Goal: Use online tool/utility: Utilize a website feature to perform a specific function

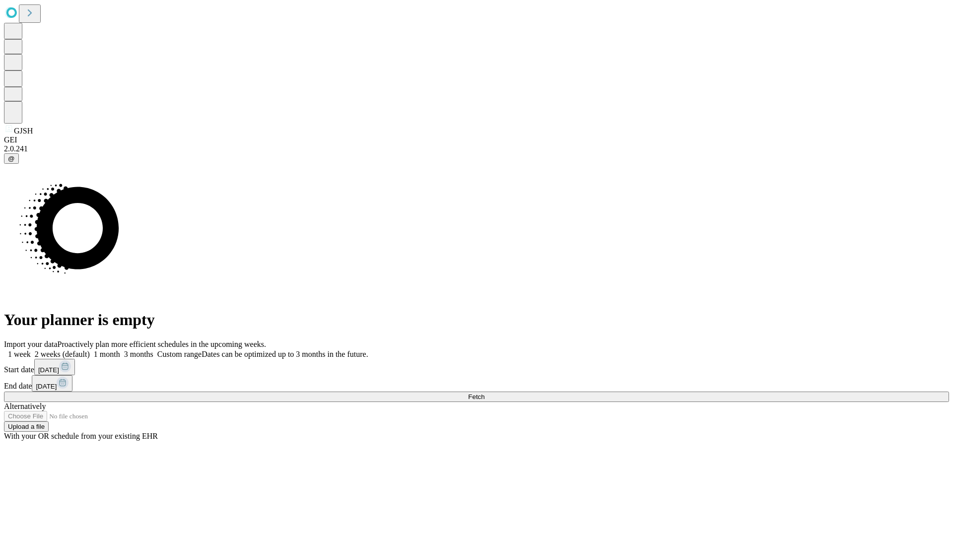
click at [485, 393] on span "Fetch" at bounding box center [476, 396] width 16 height 7
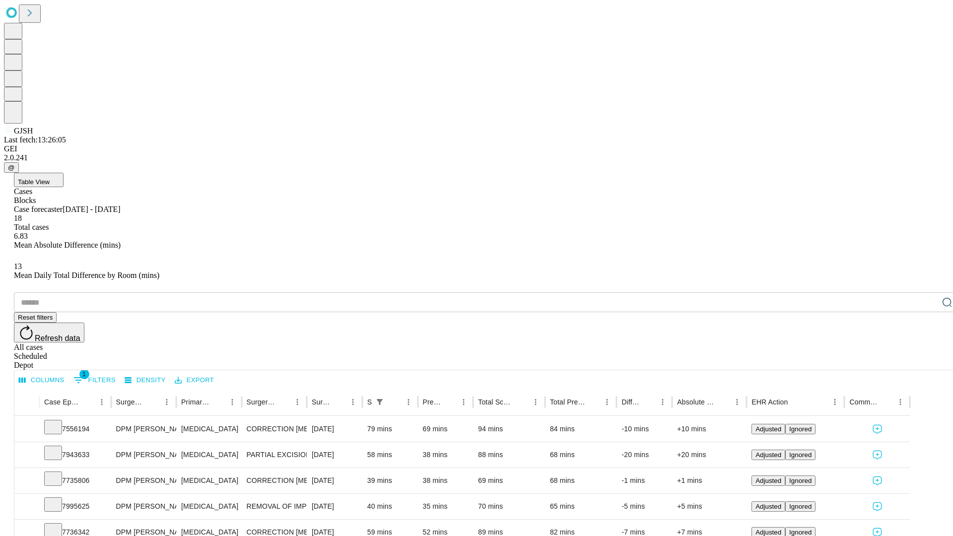
click at [50, 178] on span "Table View" at bounding box center [34, 181] width 32 height 7
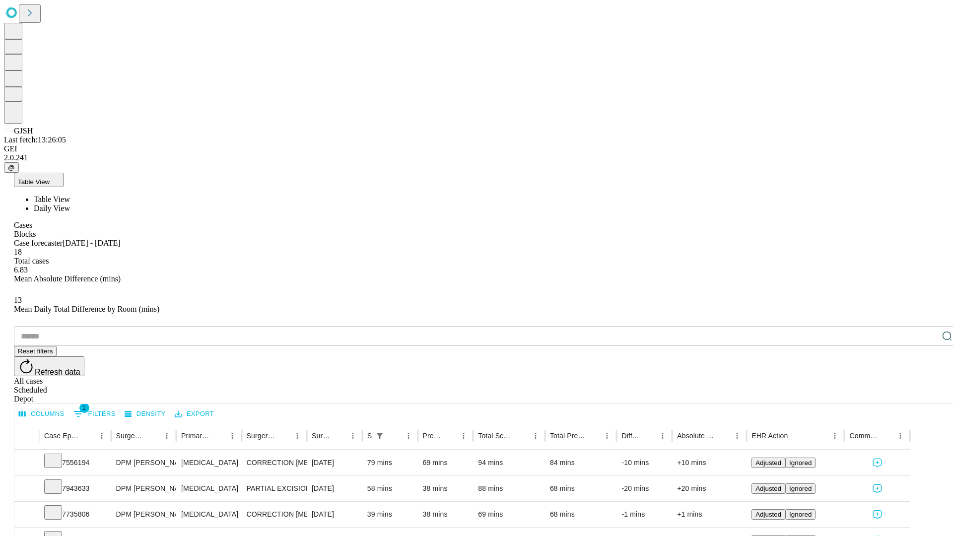
click at [70, 204] on span "Daily View" at bounding box center [52, 208] width 36 height 8
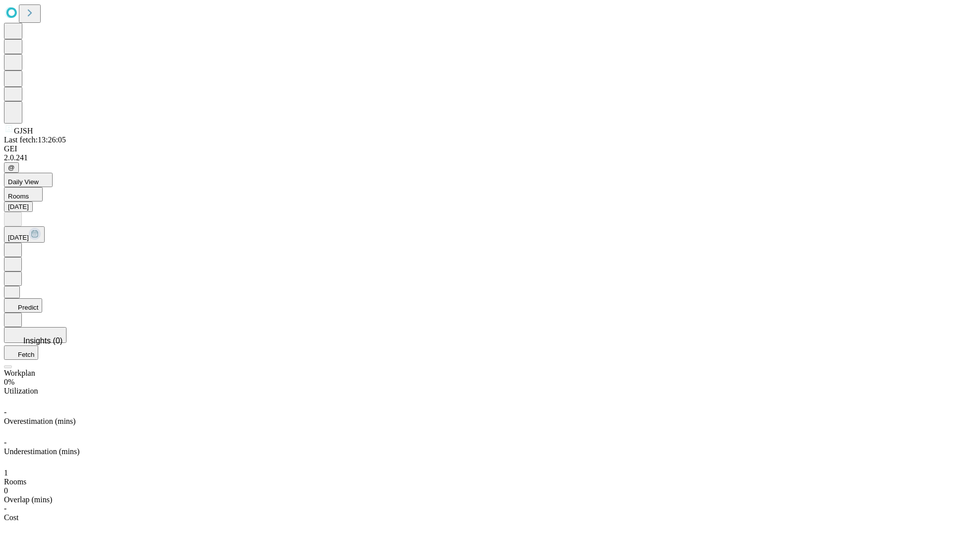
click at [42, 298] on button "Predict" at bounding box center [23, 305] width 38 height 14
